Goal: Check status: Check status

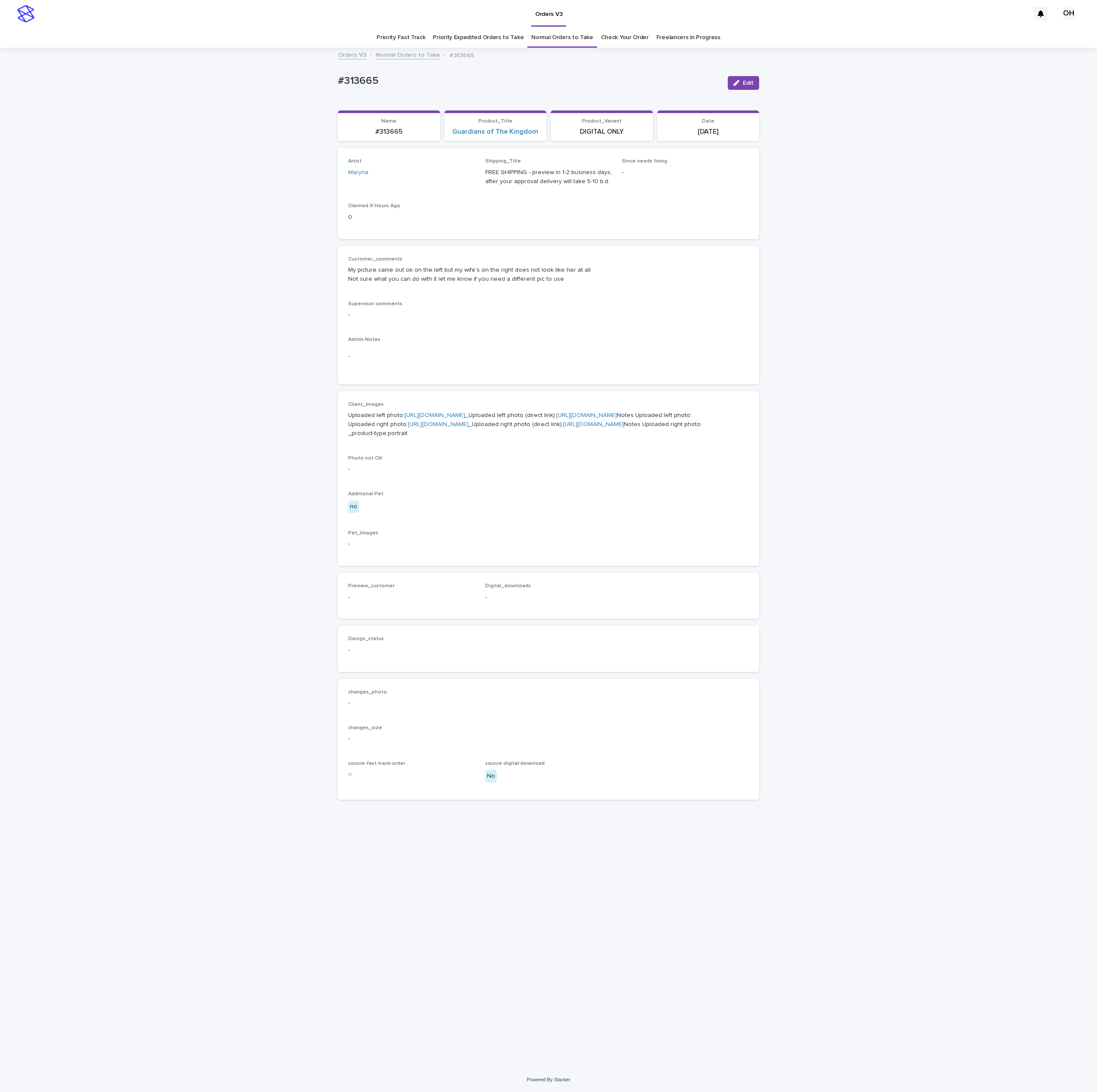
drag, startPoint x: 628, startPoint y: 343, endPoint x: 659, endPoint y: 200, distance: 146.3
click at [628, 343] on div "Admin Notes -" at bounding box center [548, 355] width 400 height 37
click at [631, 36] on link "Check Your Order" at bounding box center [625, 37] width 48 height 20
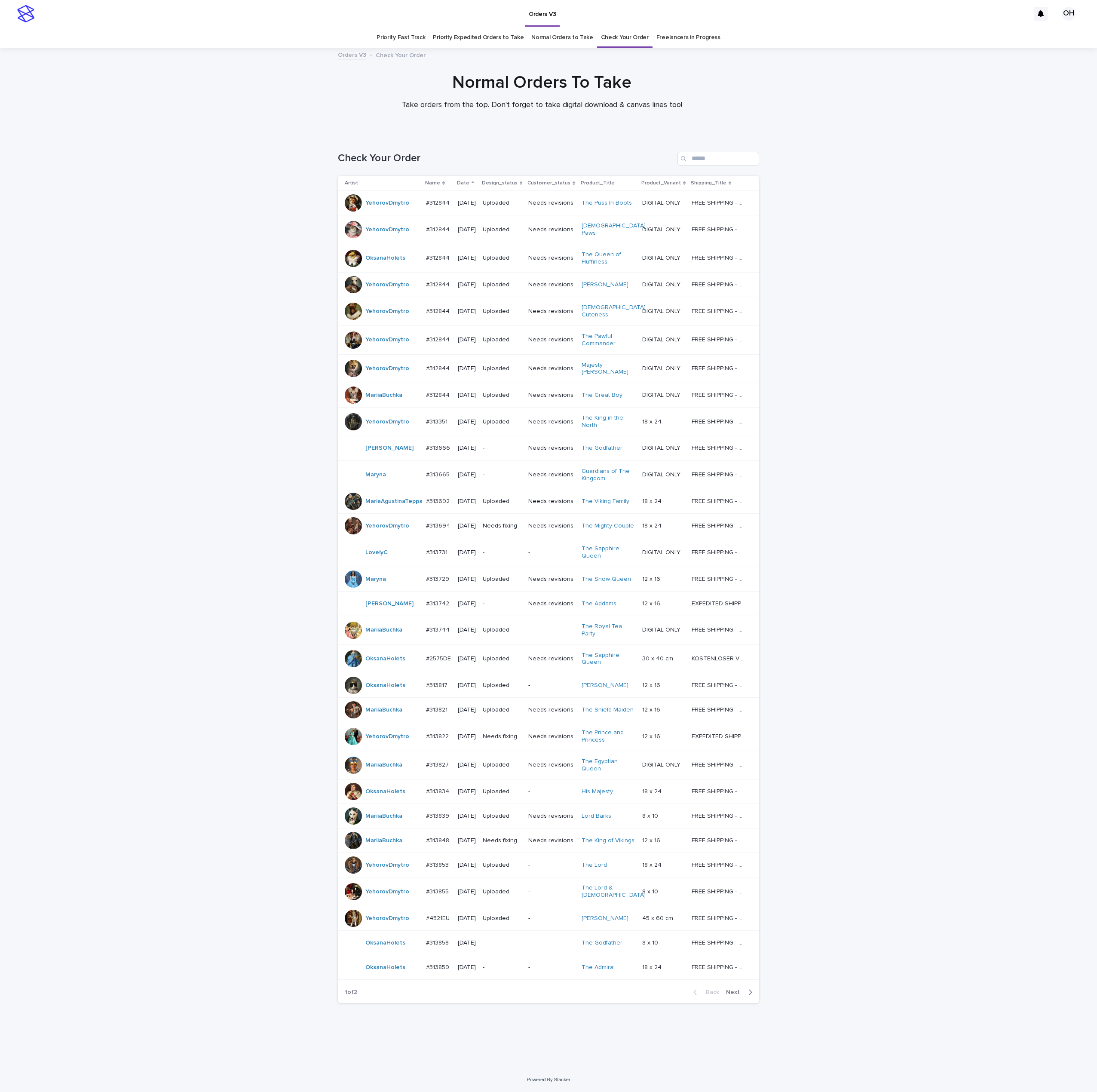
click at [728, 996] on button "Next" at bounding box center [741, 992] width 37 height 8
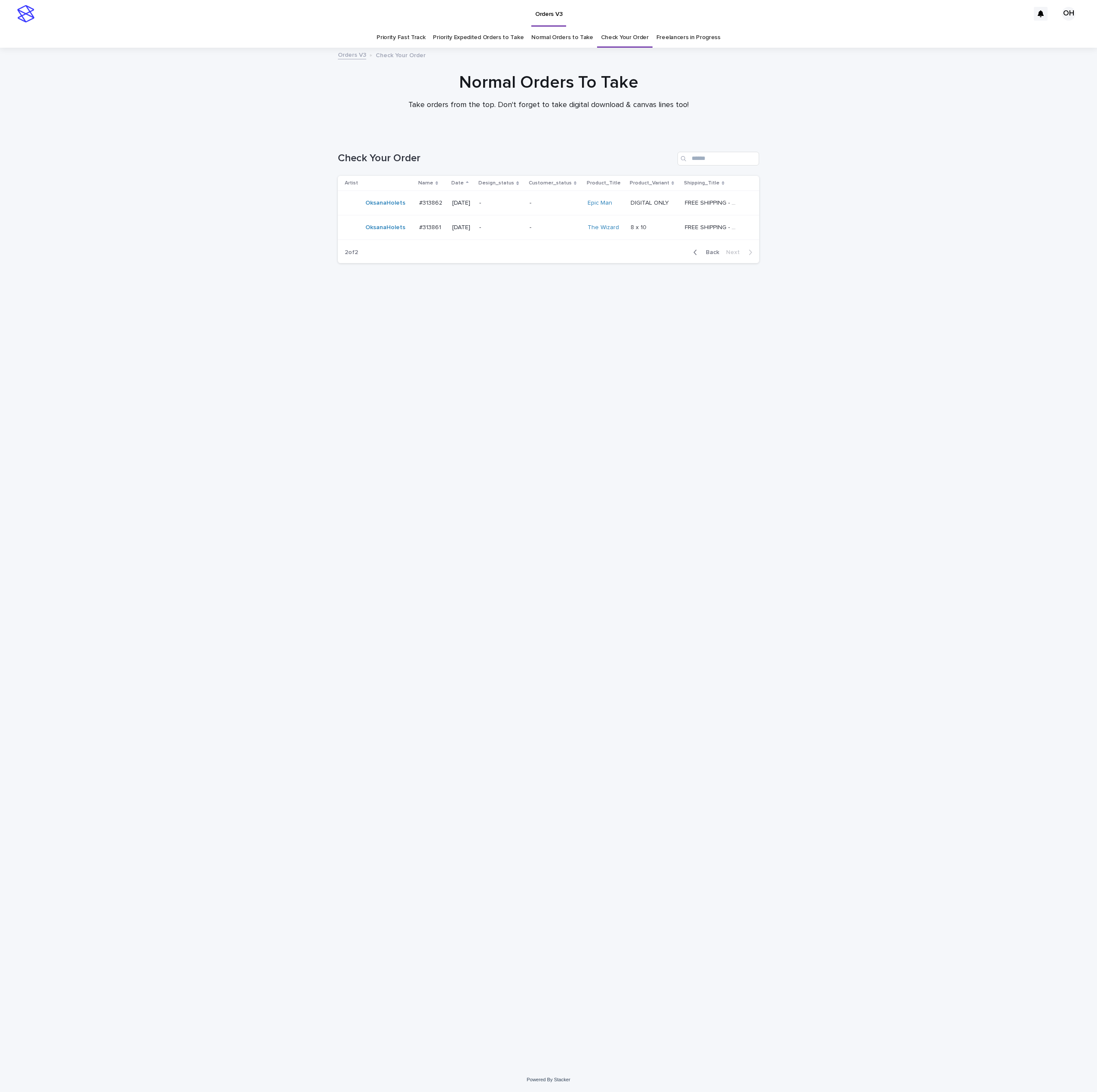
click at [717, 250] on span "Back" at bounding box center [710, 253] width 18 height 6
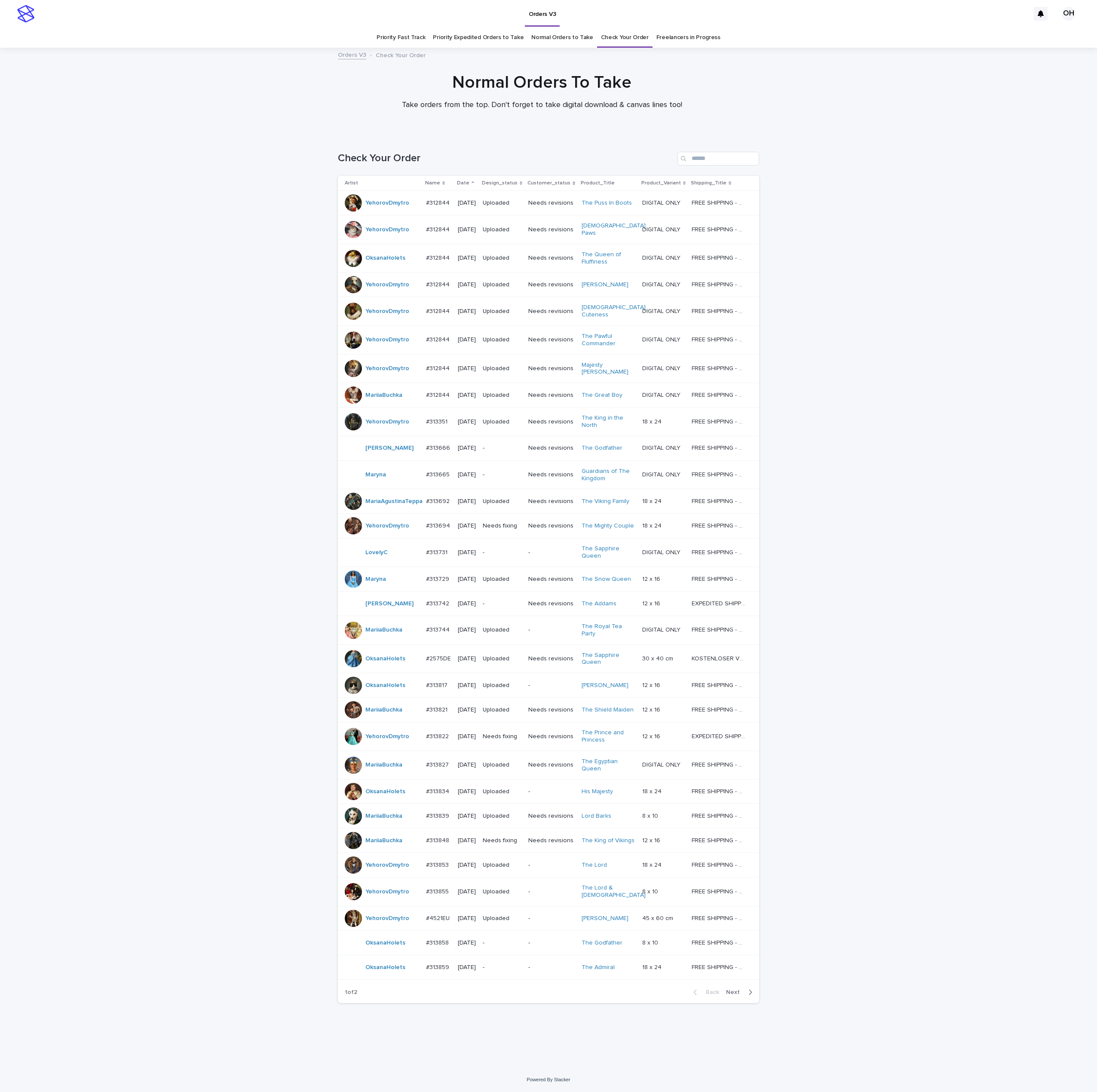
click at [422, 955] on td "#313858 #313858" at bounding box center [438, 942] width 32 height 24
click at [439, 950] on div "#313858 #313858" at bounding box center [438, 943] width 25 height 14
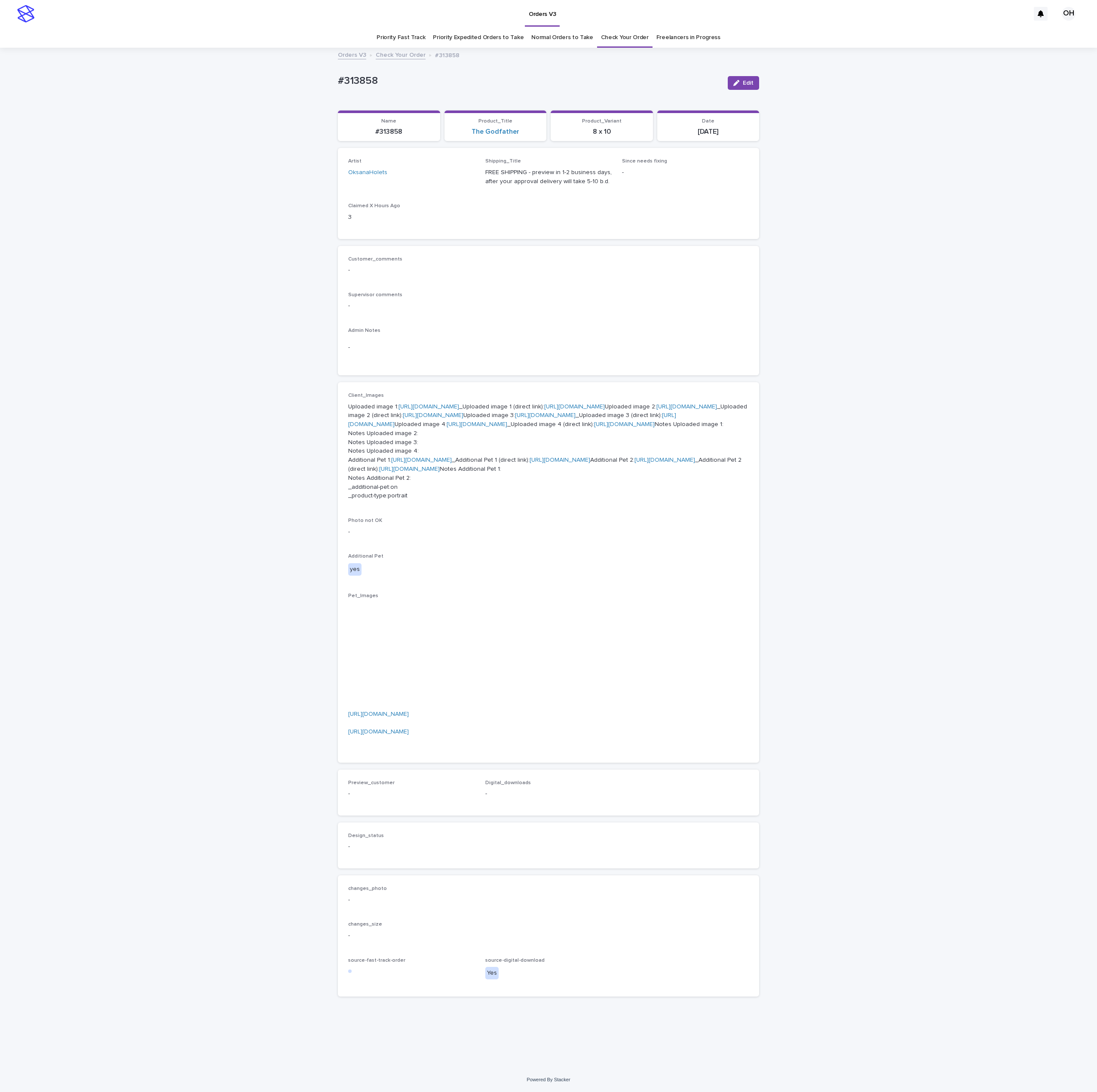
click at [372, 717] on link "[URL][DOMAIN_NAME]" at bounding box center [378, 714] width 61 height 6
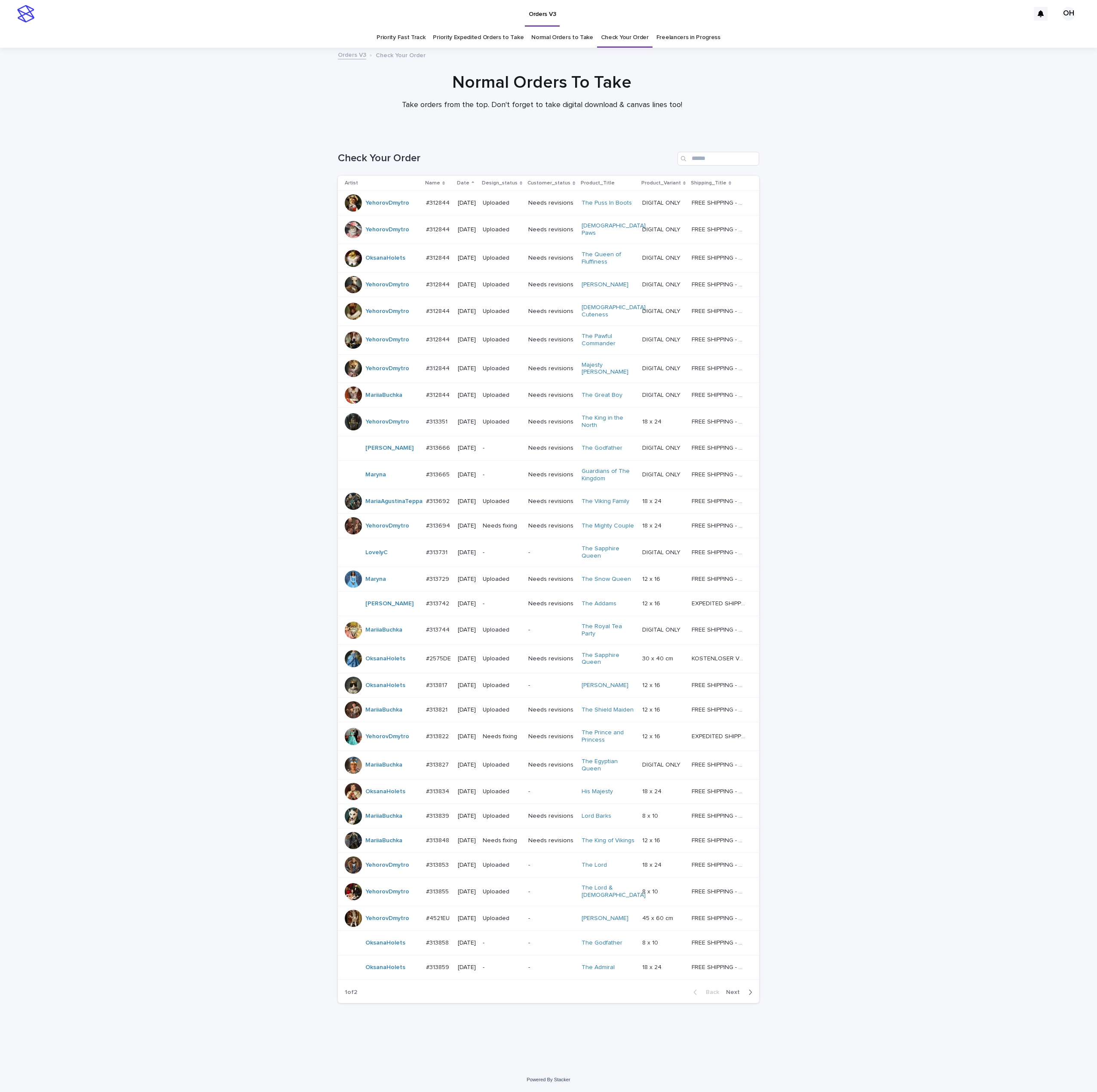
scroll to position [31, 0]
click at [729, 996] on button "Next" at bounding box center [741, 992] width 37 height 8
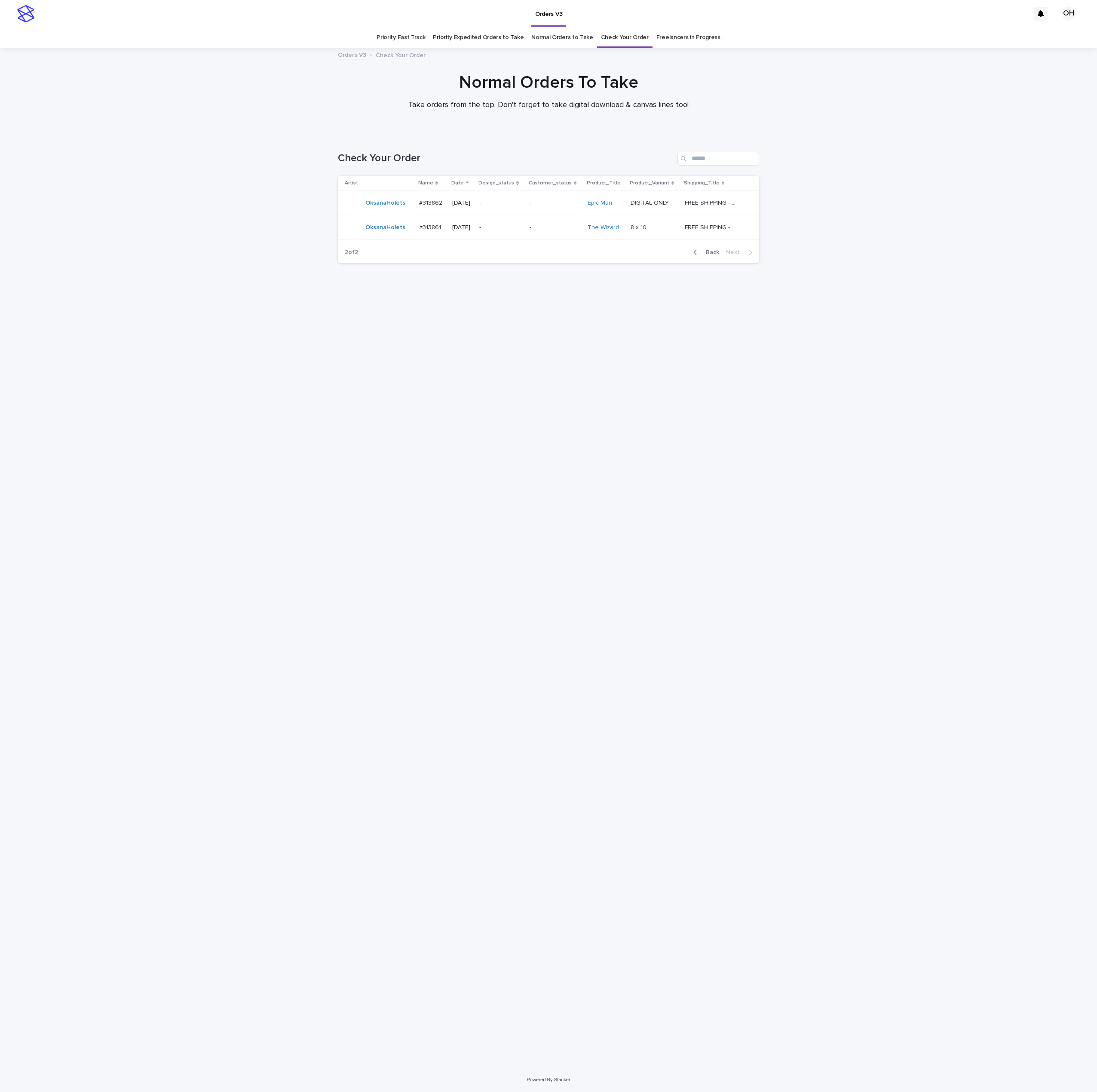
click at [430, 203] on p "#313862" at bounding box center [432, 202] width 25 height 9
click at [433, 223] on p "#313861" at bounding box center [431, 226] width 24 height 9
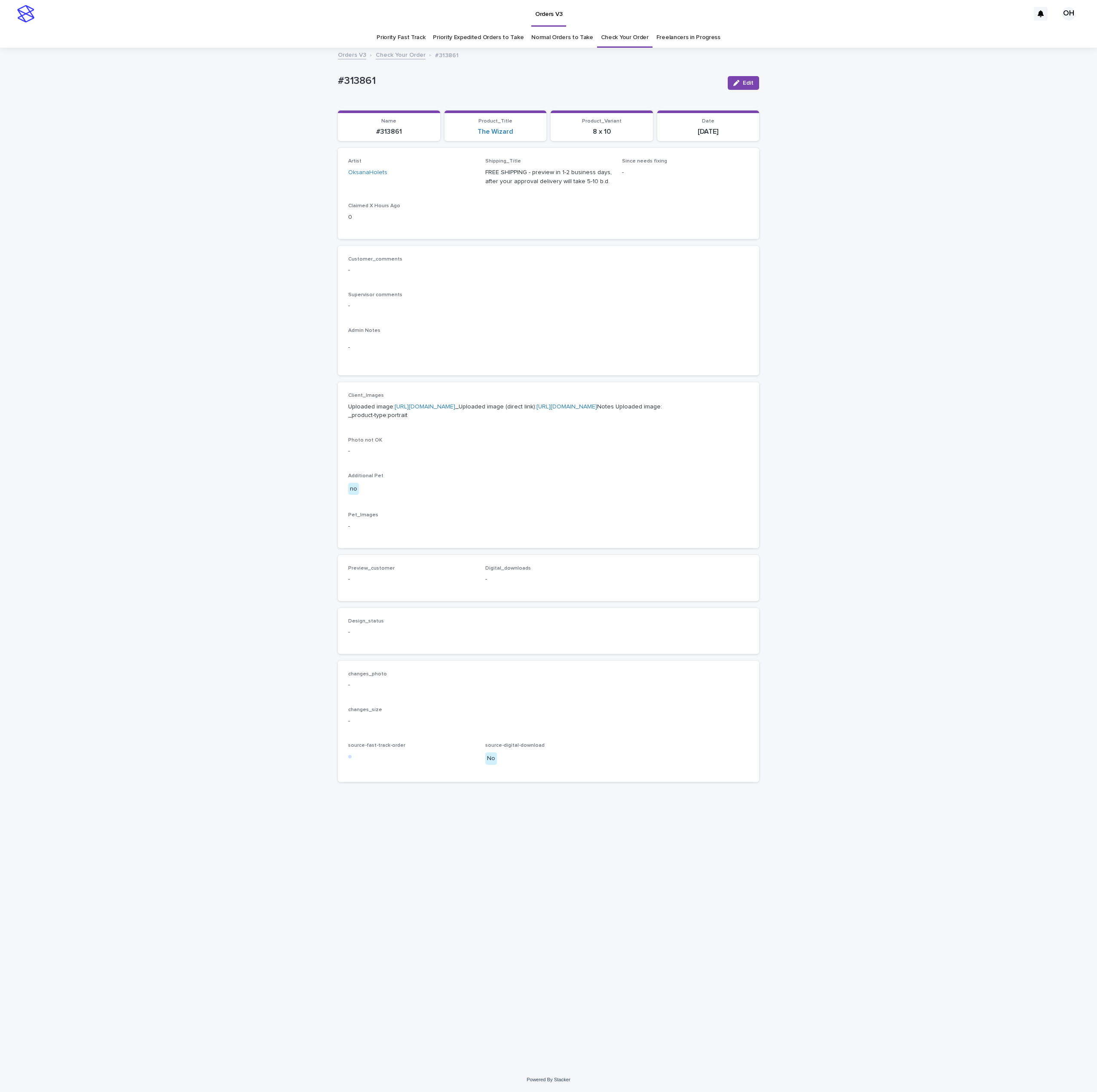
click at [419, 410] on link "[URL][DOMAIN_NAME]" at bounding box center [425, 407] width 61 height 6
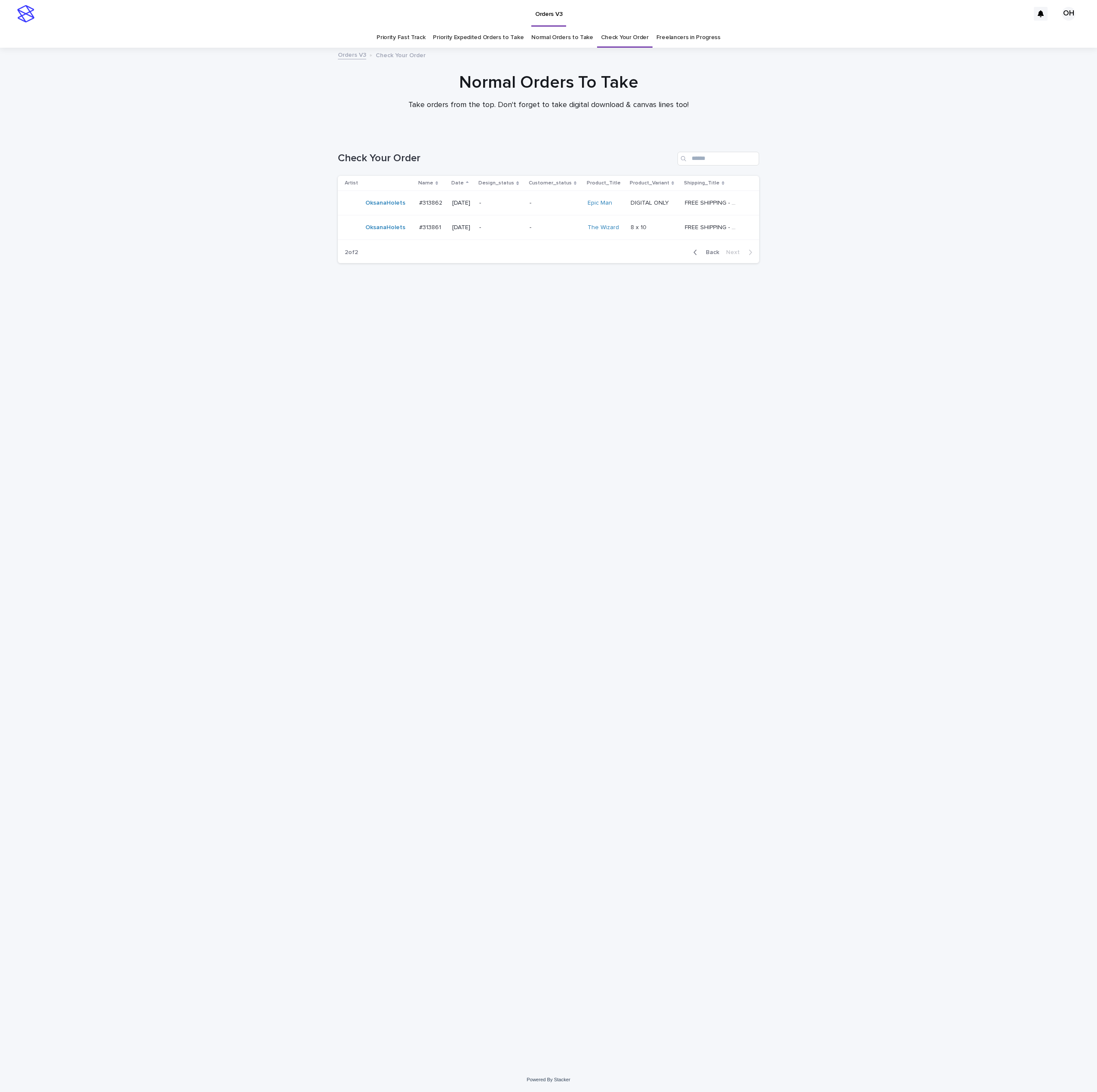
click at [700, 33] on link "Freelancers in Progress" at bounding box center [688, 37] width 64 height 20
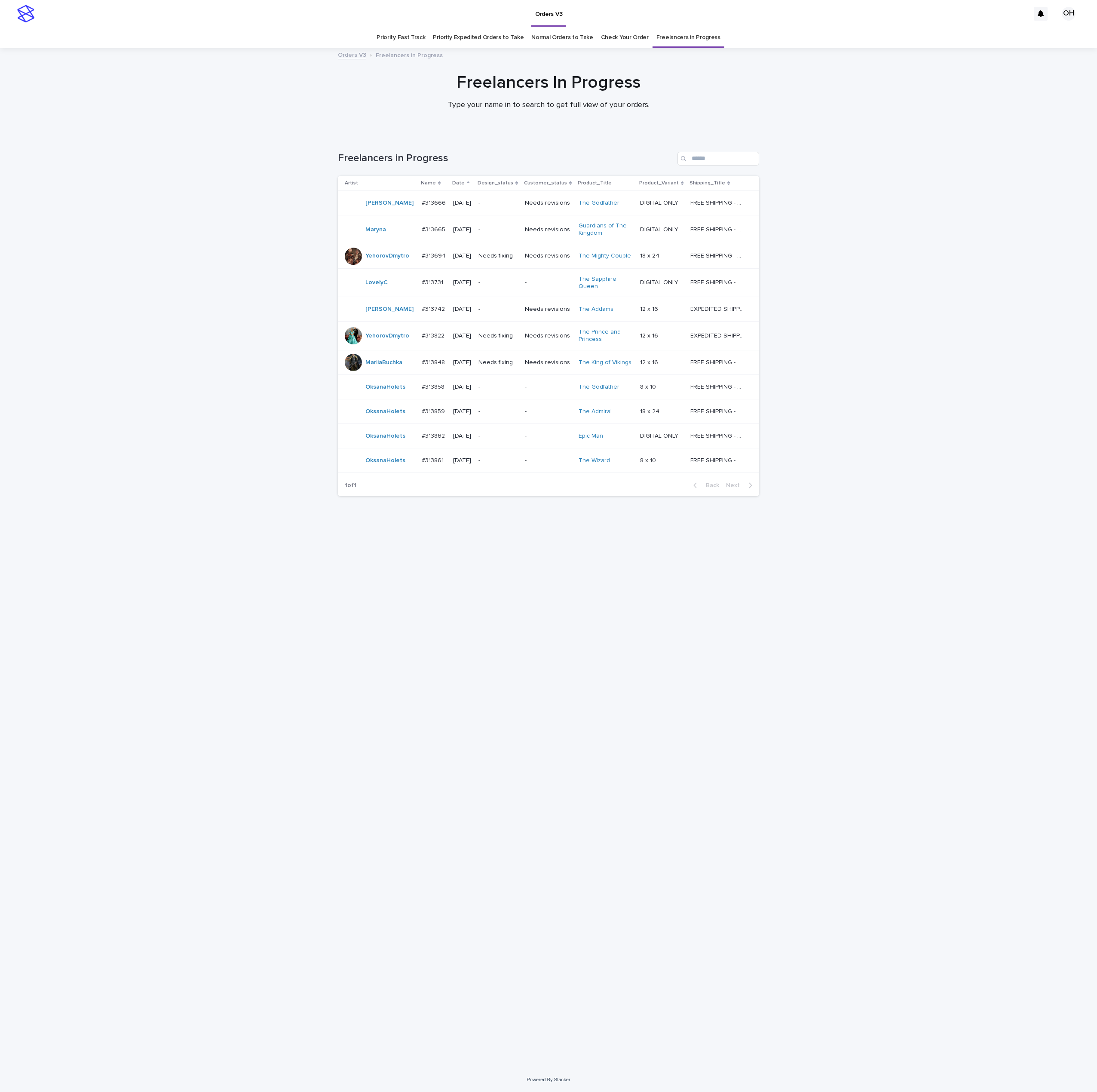
click at [1048, 651] on div "Loading... Saving… Loading... Saving… Freelancers in Progress Artist Name Date …" at bounding box center [548, 601] width 1097 height 933
click at [440, 411] on td "#313859 #313859" at bounding box center [434, 411] width 31 height 24
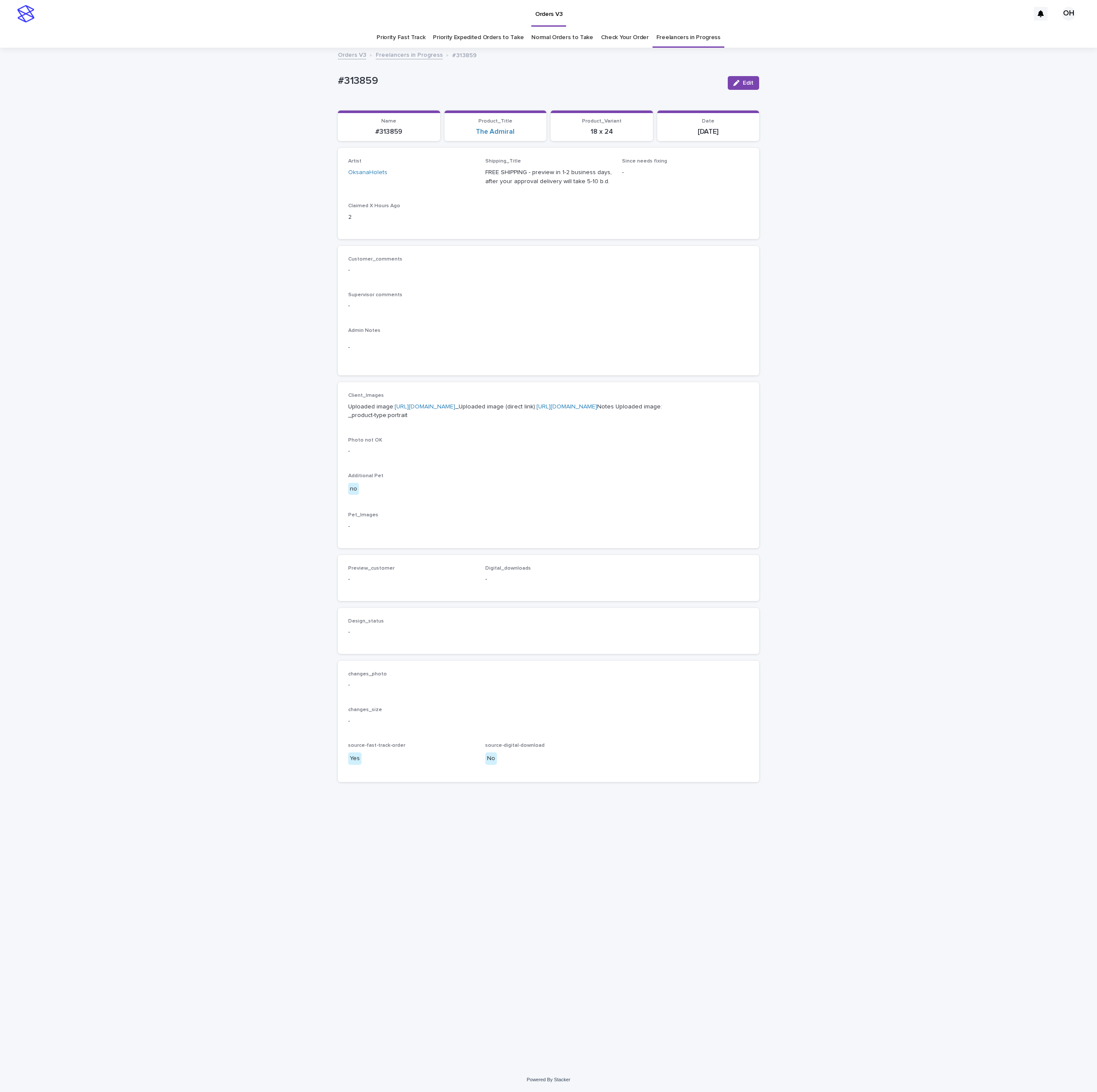
click at [452, 406] on link "[URL][DOMAIN_NAME]" at bounding box center [425, 407] width 61 height 6
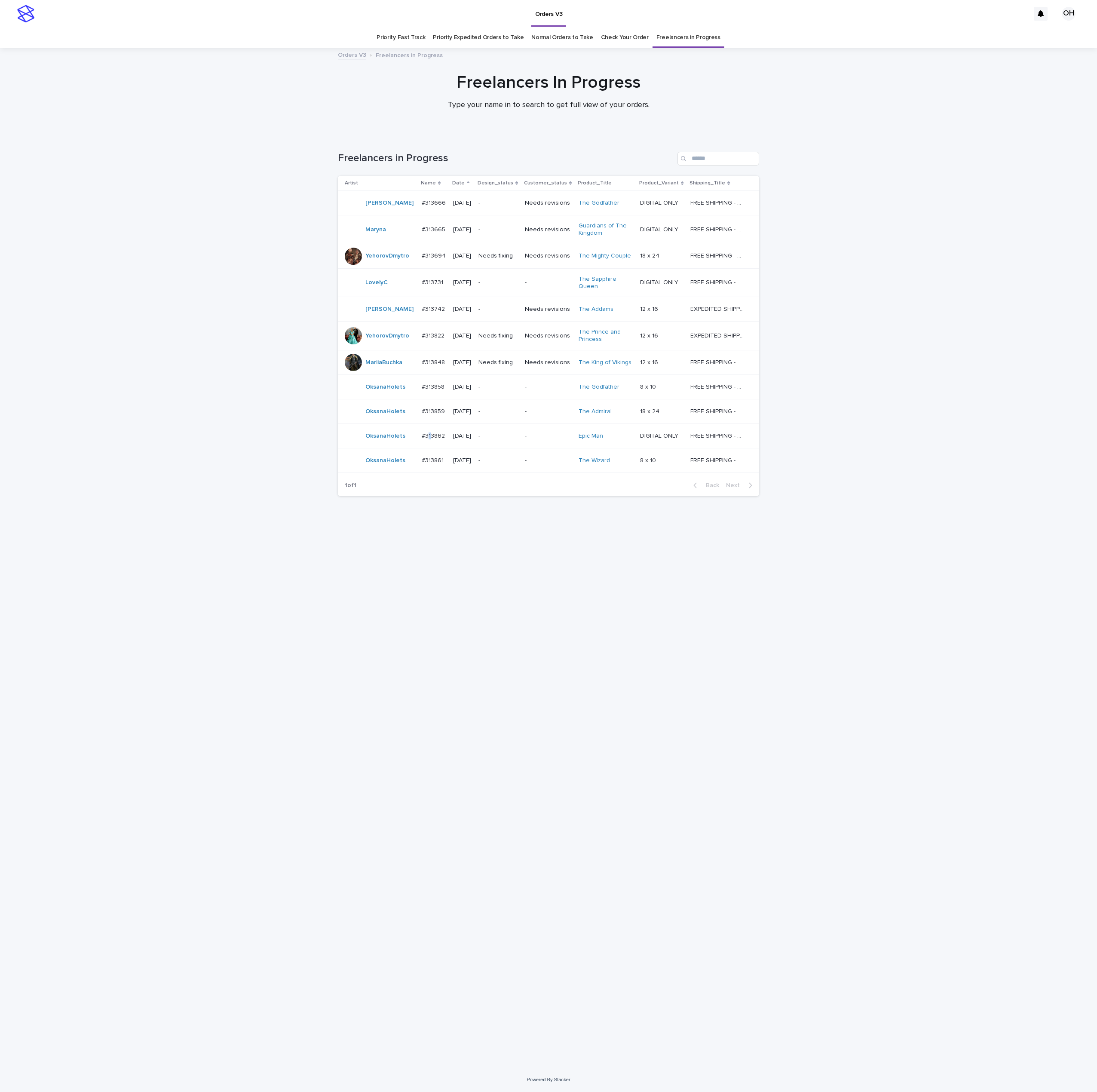
click at [423, 437] on p "#313862" at bounding box center [434, 435] width 25 height 9
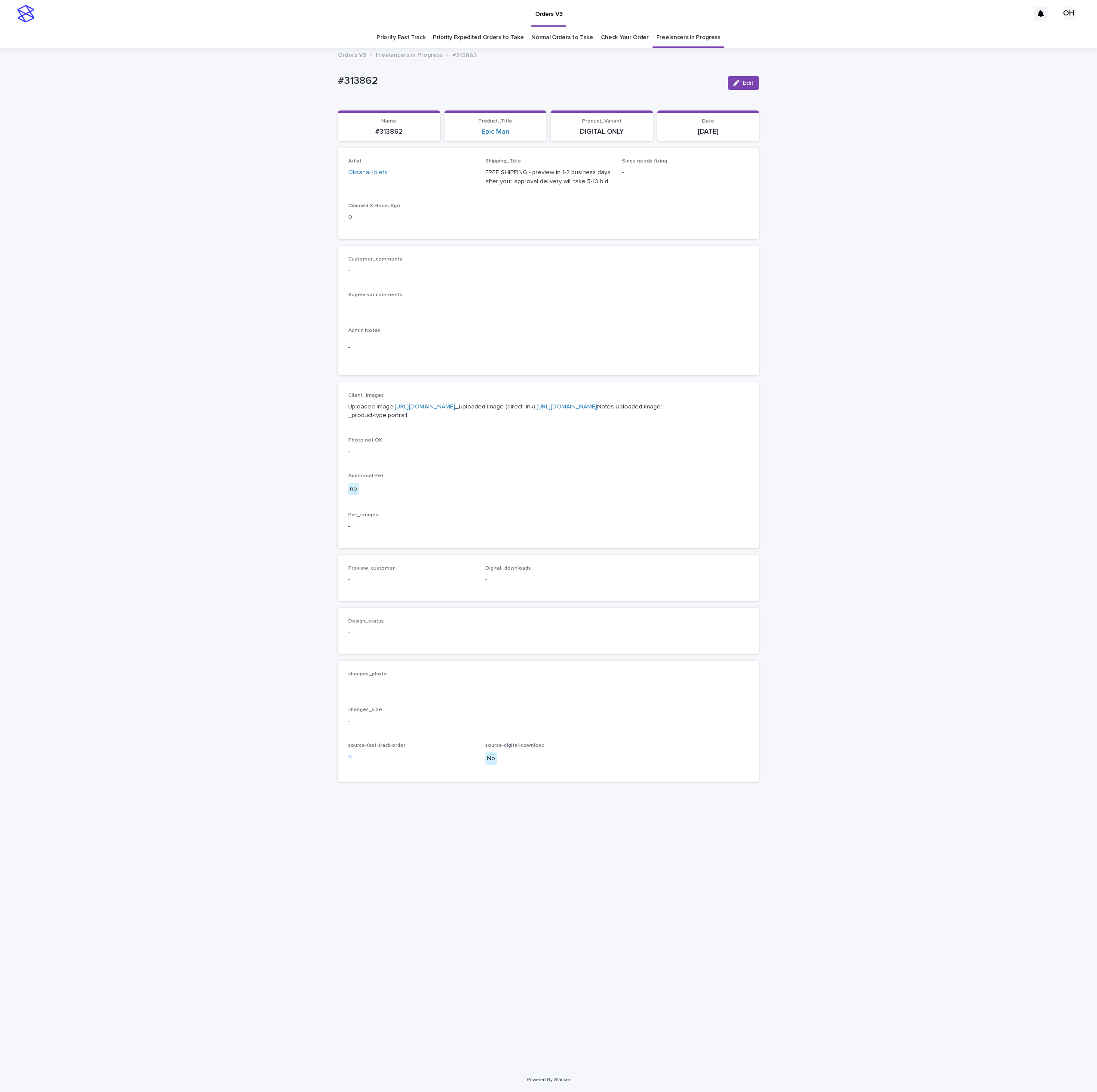
click at [451, 411] on p "Uploaded image: [URL][DOMAIN_NAME] _Uploaded image (direct link): [URL][DOMAIN_…" at bounding box center [548, 411] width 400 height 18
click at [455, 410] on link "[URL][DOMAIN_NAME]" at bounding box center [425, 407] width 61 height 6
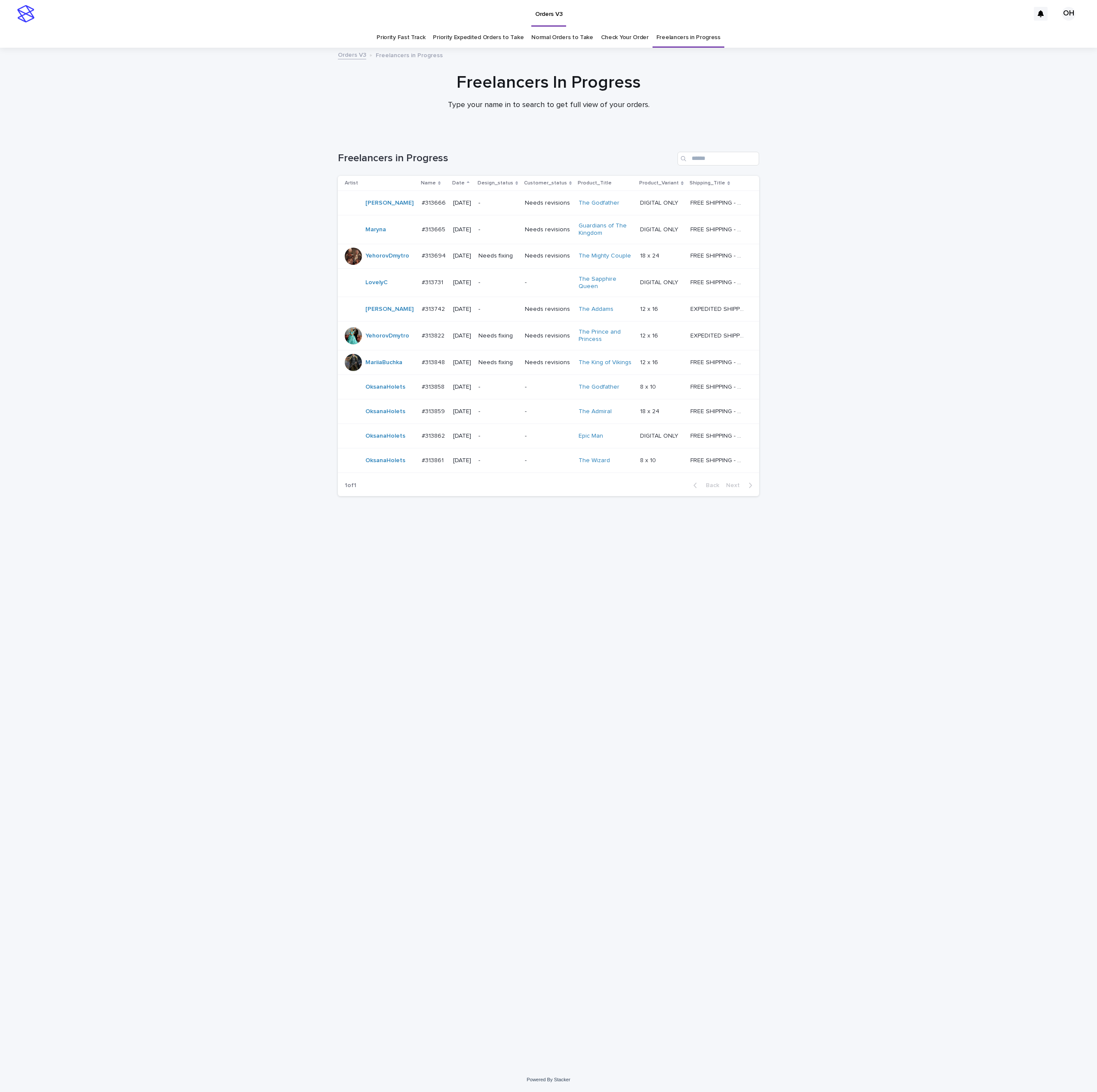
click at [438, 457] on p "#313861" at bounding box center [434, 459] width 24 height 9
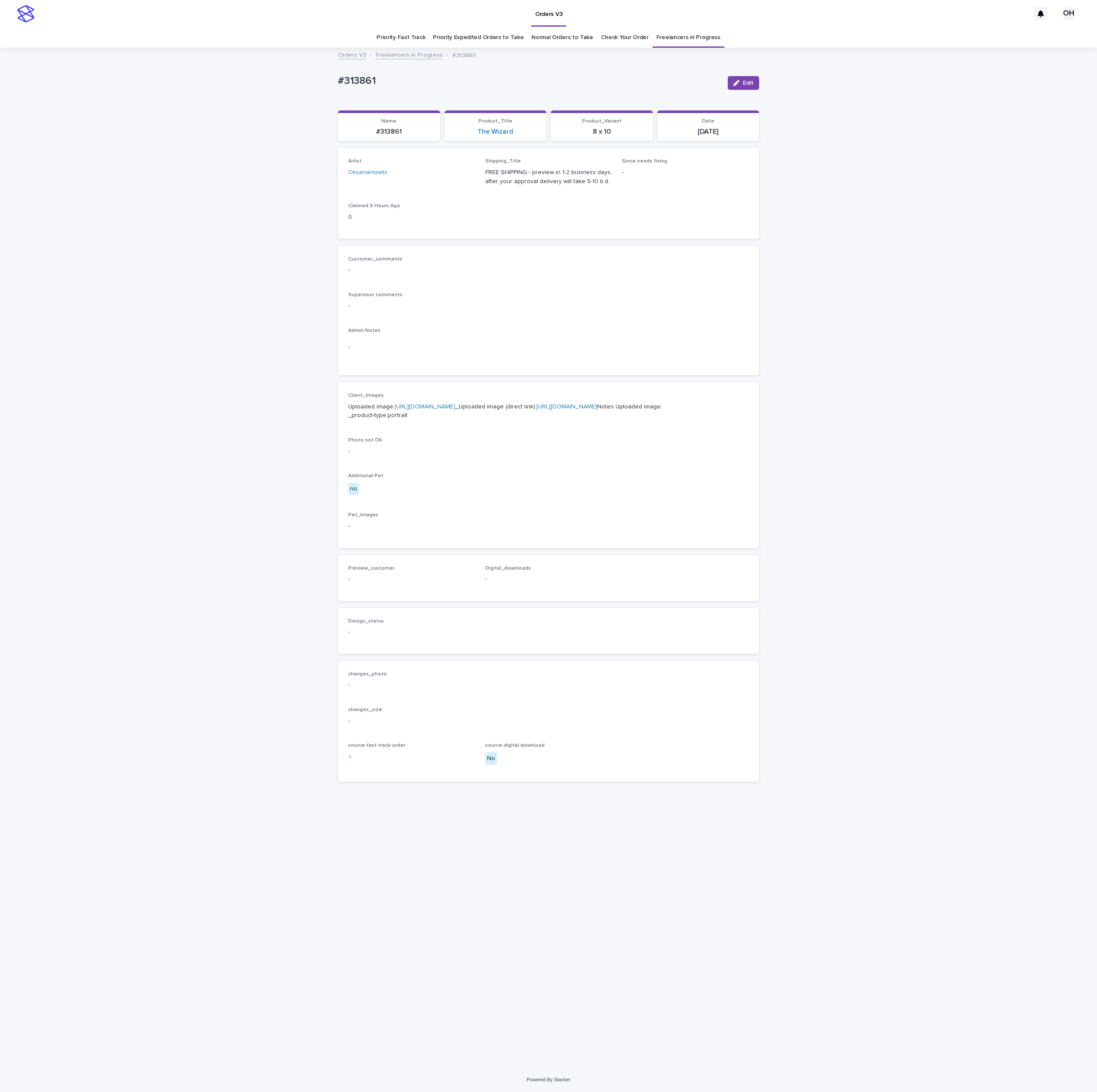
click at [445, 410] on link "[URL][DOMAIN_NAME]" at bounding box center [425, 407] width 61 height 6
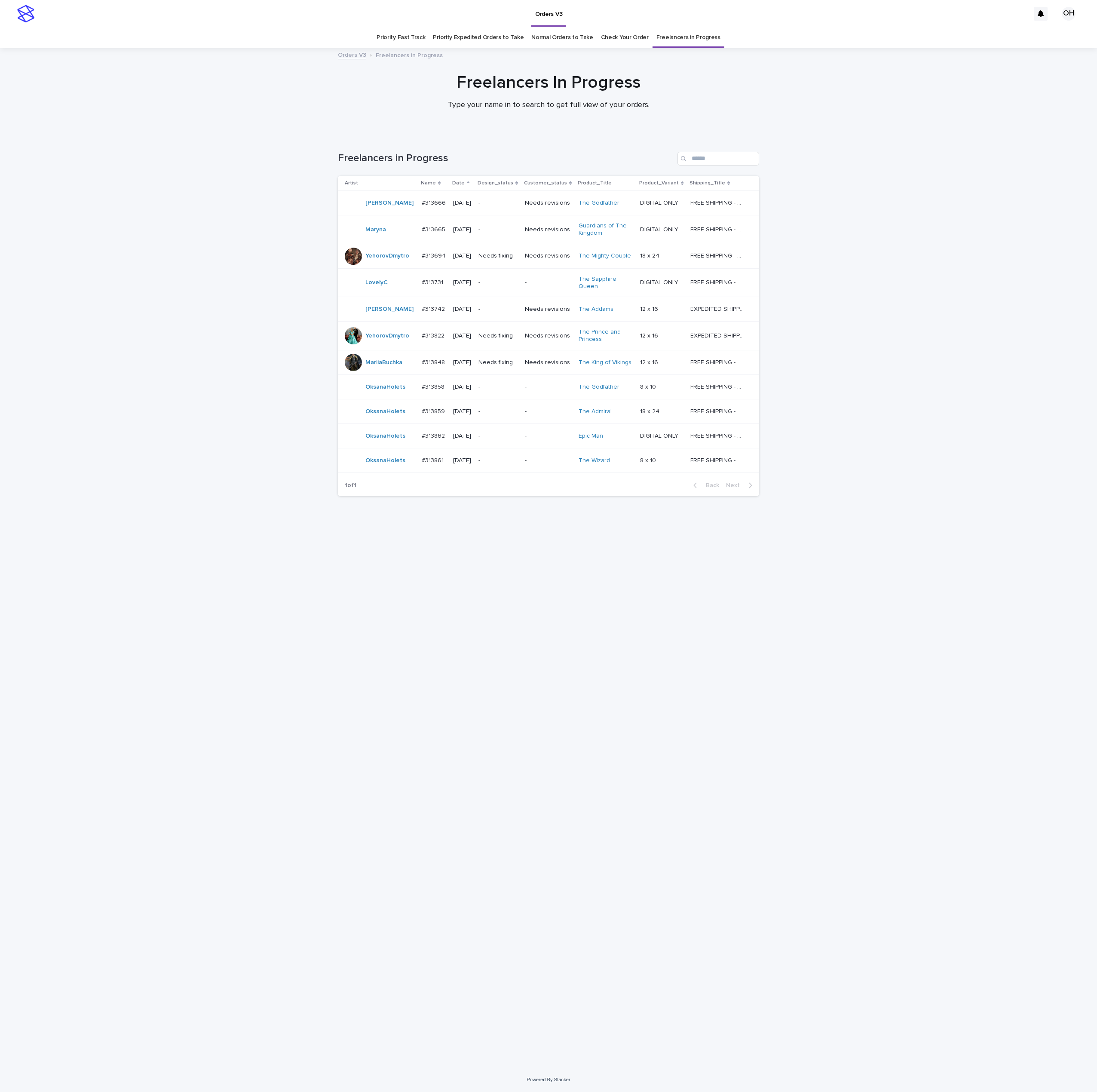
click at [435, 390] on p "#313858" at bounding box center [434, 386] width 24 height 9
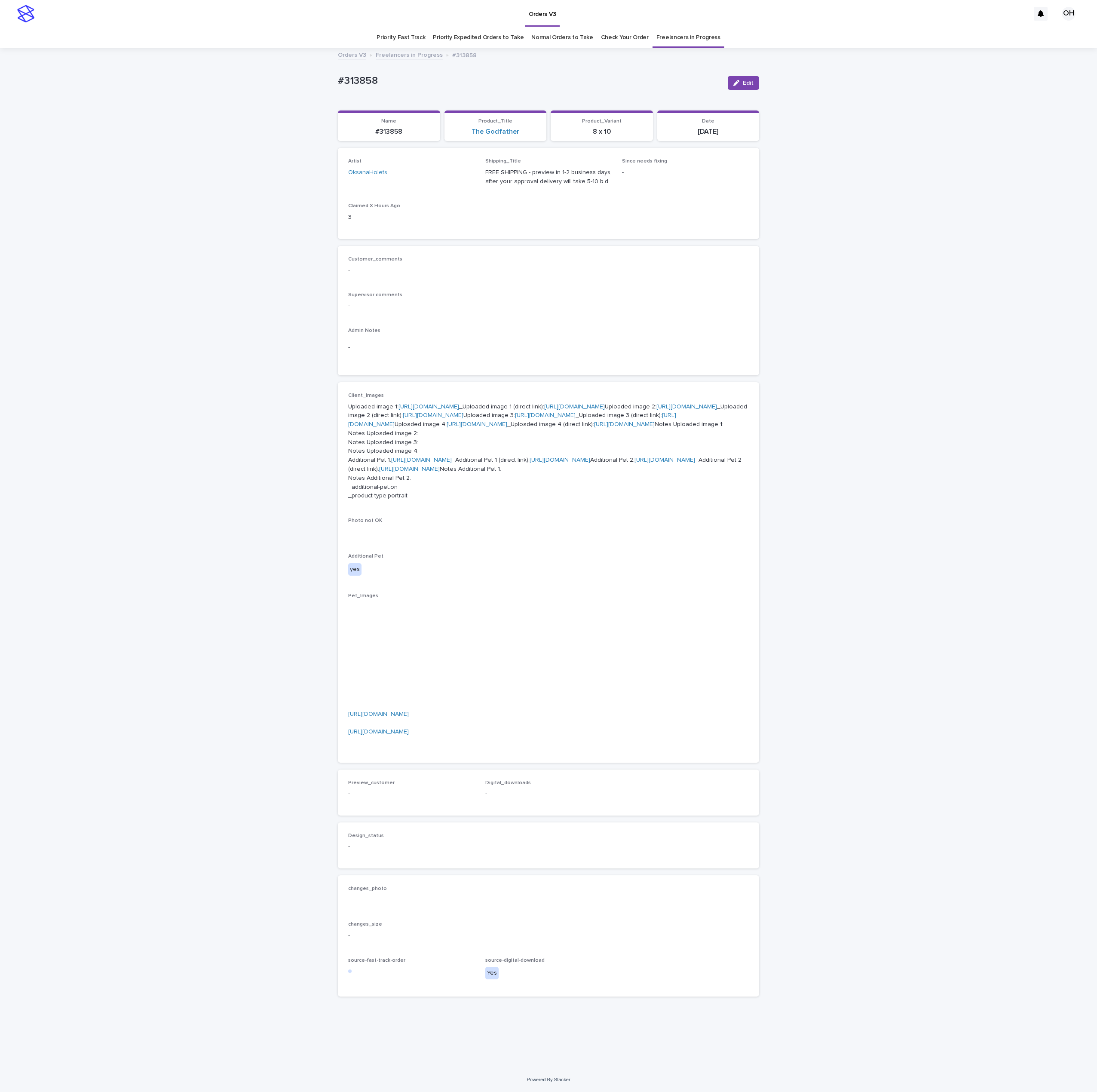
scroll to position [27, 0]
click at [404, 404] on link "[URL][DOMAIN_NAME]" at bounding box center [429, 407] width 61 height 6
click at [388, 501] on p "Uploaded image 1: [URL][DOMAIN_NAME] _Uploaded image 1 (direct link): [URL][DOM…" at bounding box center [548, 452] width 400 height 99
click at [634, 463] on link "[URL][DOMAIN_NAME]" at bounding box center [665, 460] width 61 height 6
click at [619, 27] on link "Check Your Order" at bounding box center [625, 37] width 48 height 20
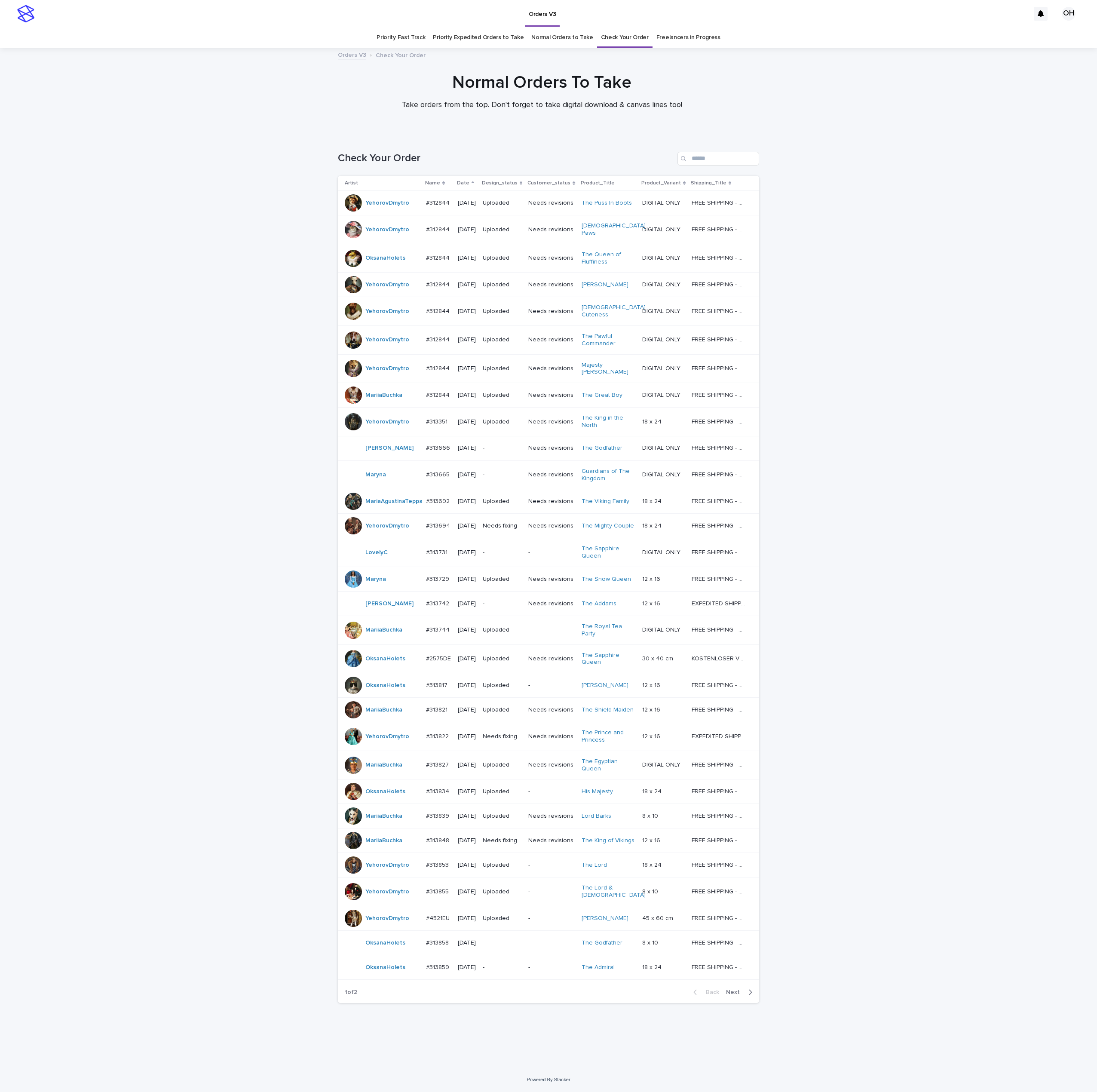
click at [669, 37] on link "Freelancers in Progress" at bounding box center [688, 37] width 64 height 20
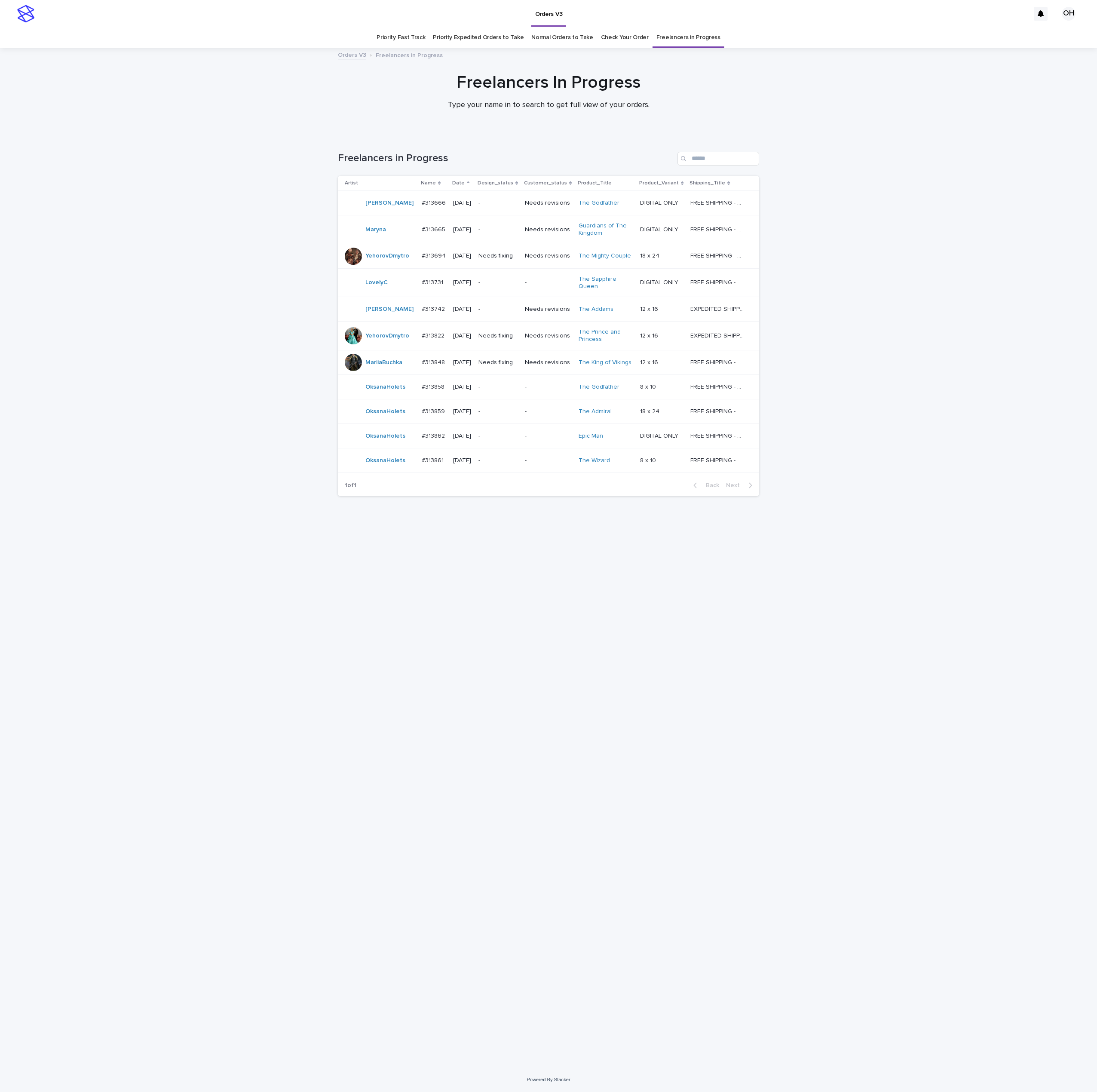
click at [962, 732] on div "Loading... Saving… Loading... Saving… Freelancers in Progress Artist Name Date …" at bounding box center [548, 601] width 1097 height 933
click at [434, 378] on td "#313858 #313858" at bounding box center [434, 386] width 31 height 24
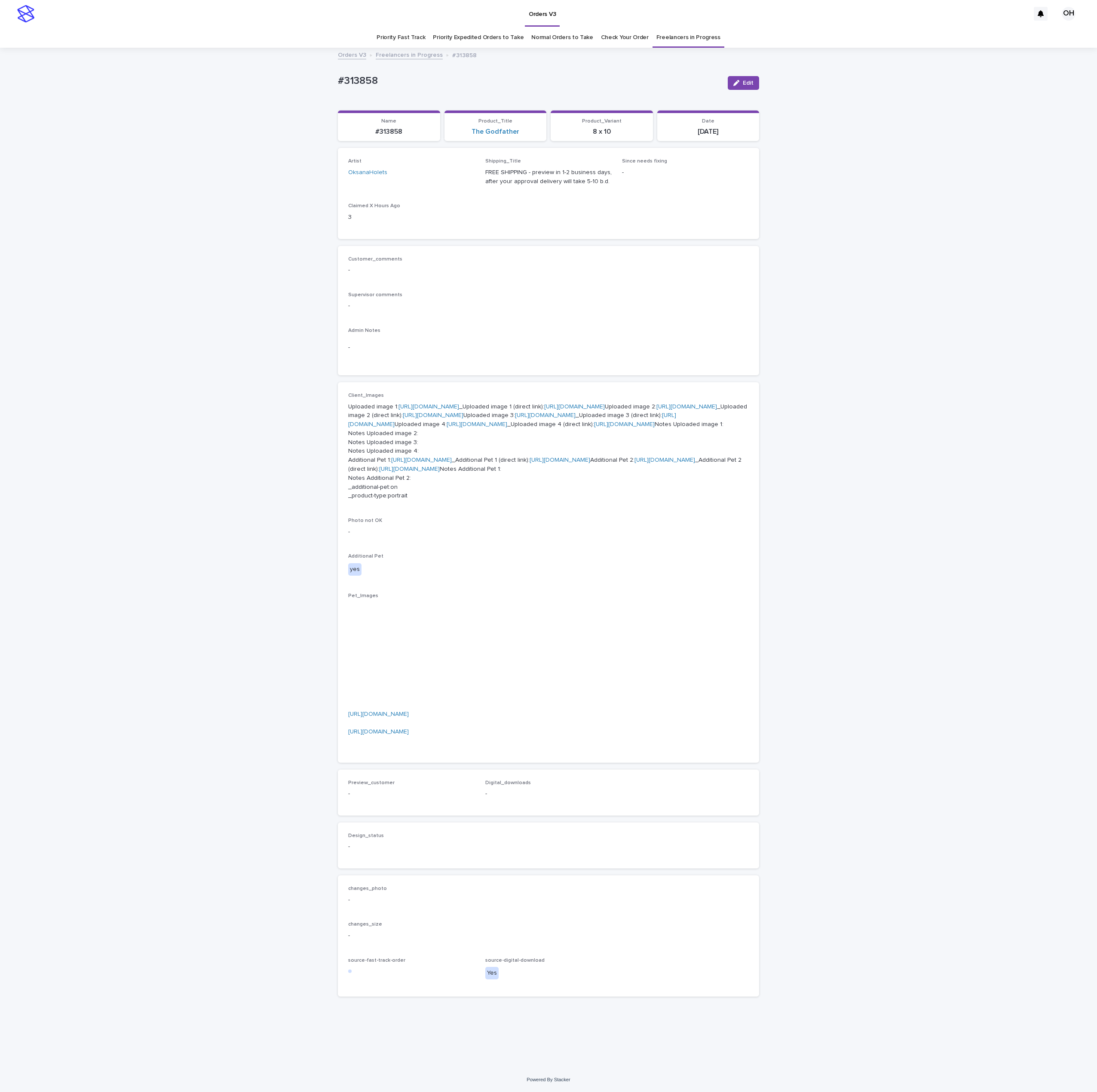
scroll to position [27, 0]
click at [570, 301] on p "-" at bounding box center [548, 305] width 400 height 9
click at [421, 444] on p "Uploaded image 1: [URL][DOMAIN_NAME] _Uploaded image 1 (direct link): [URL][DOM…" at bounding box center [548, 452] width 400 height 99
click at [656, 410] on link "[URL][DOMAIN_NAME]" at bounding box center [687, 407] width 61 height 6
click at [410, 500] on p "Uploaded image 1: [URL][DOMAIN_NAME] _Uploaded image 1 (direct link): [URL][DOM…" at bounding box center [548, 452] width 400 height 99
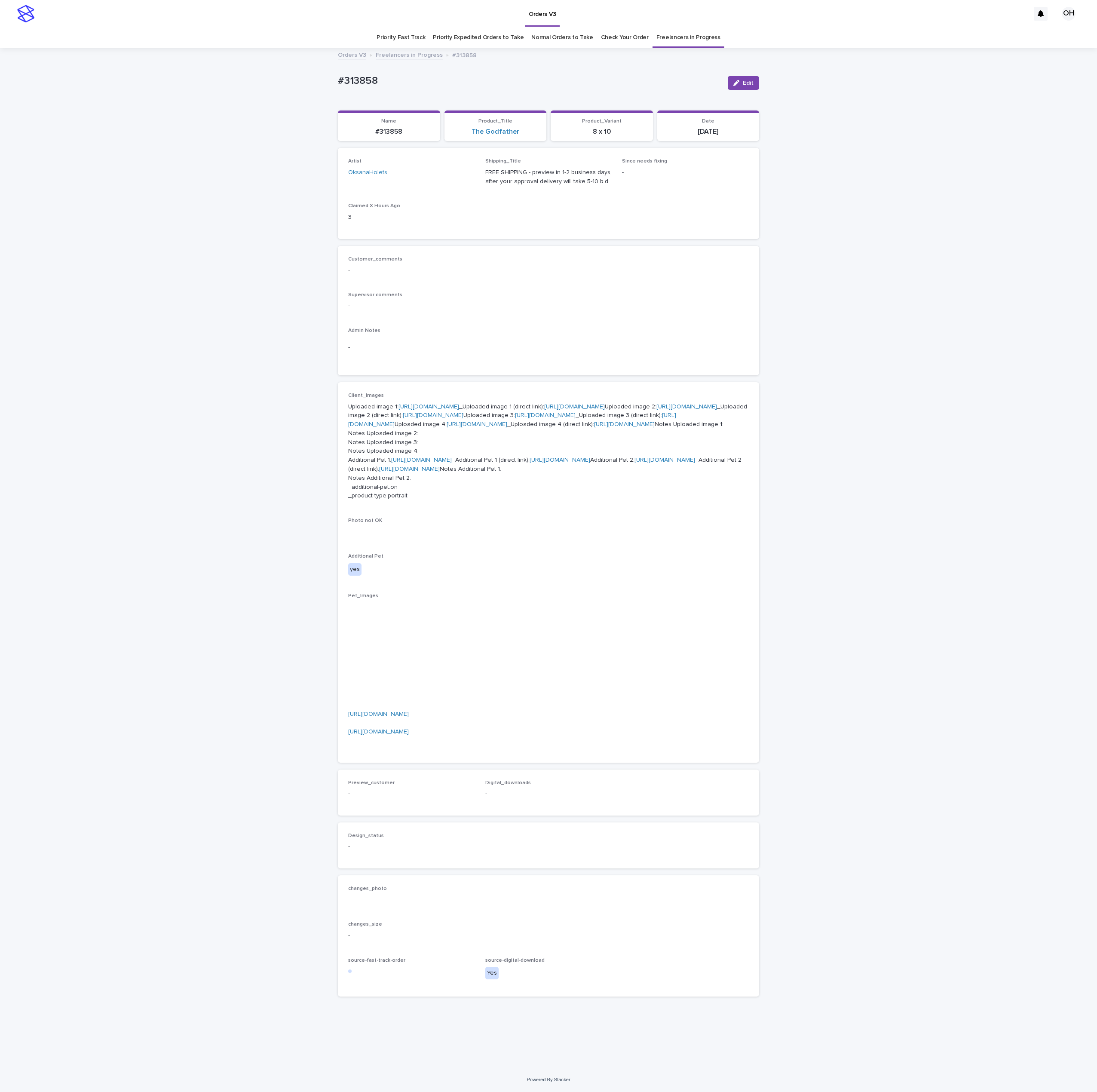
click at [515, 418] on link "[URL][DOMAIN_NAME]" at bounding box center [545, 415] width 61 height 6
click at [423, 402] on p "Uploaded image 1: [URL][DOMAIN_NAME] _Uploaded image 1 (direct link): [URL][DOM…" at bounding box center [548, 452] width 400 height 99
click at [428, 404] on link "[URL][DOMAIN_NAME]" at bounding box center [429, 407] width 61 height 6
click at [660, 296] on div "Customer_comments - Supervisor comments - Admin Notes -" at bounding box center [548, 311] width 400 height 109
click at [419, 463] on link "[URL][DOMAIN_NAME]" at bounding box center [422, 460] width 61 height 6
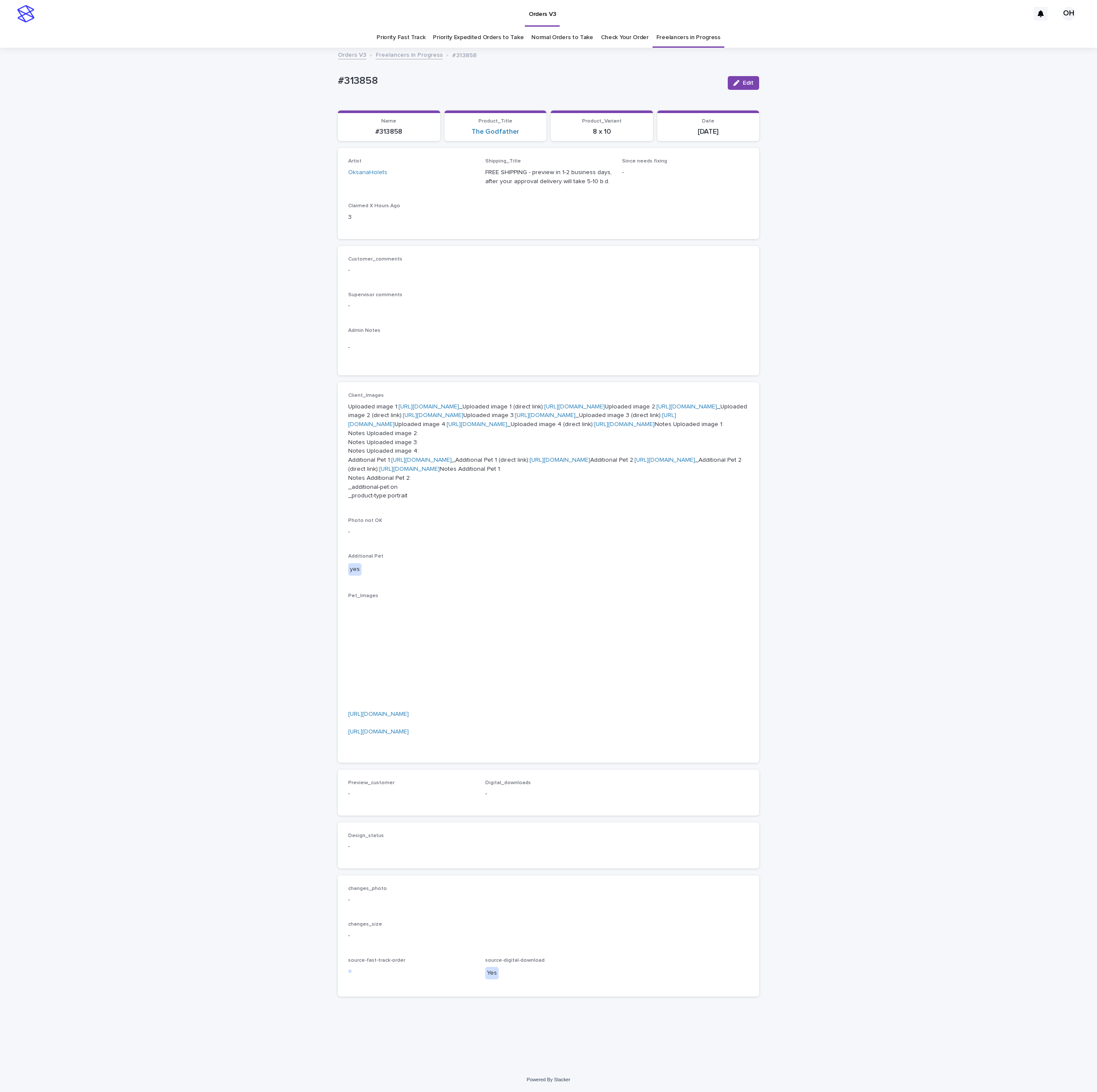
click at [406, 501] on p "Uploaded image 1: [URL][DOMAIN_NAME] _Uploaded image 1 (direct link): [URL][DOM…" at bounding box center [548, 452] width 400 height 99
click at [634, 463] on link "[URL][DOMAIN_NAME]" at bounding box center [665, 460] width 61 height 6
